Goal: Task Accomplishment & Management: Manage account settings

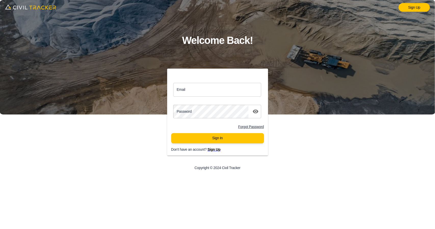
drag, startPoint x: 87, startPoint y: 134, endPoint x: 87, endPoint y: 125, distance: 9.4
click at [87, 134] on div "Sign Up Welcome Back! Email Email Password password Forgot Password Sign In Don…" at bounding box center [217, 114] width 435 height 229
click at [206, 87] on input "Email" at bounding box center [217, 90] width 88 height 14
type input "support@civiltracker.xyz"
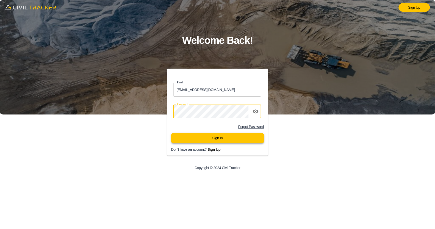
click at [229, 139] on button "Sign In" at bounding box center [217, 138] width 93 height 10
